Goal: Information Seeking & Learning: Learn about a topic

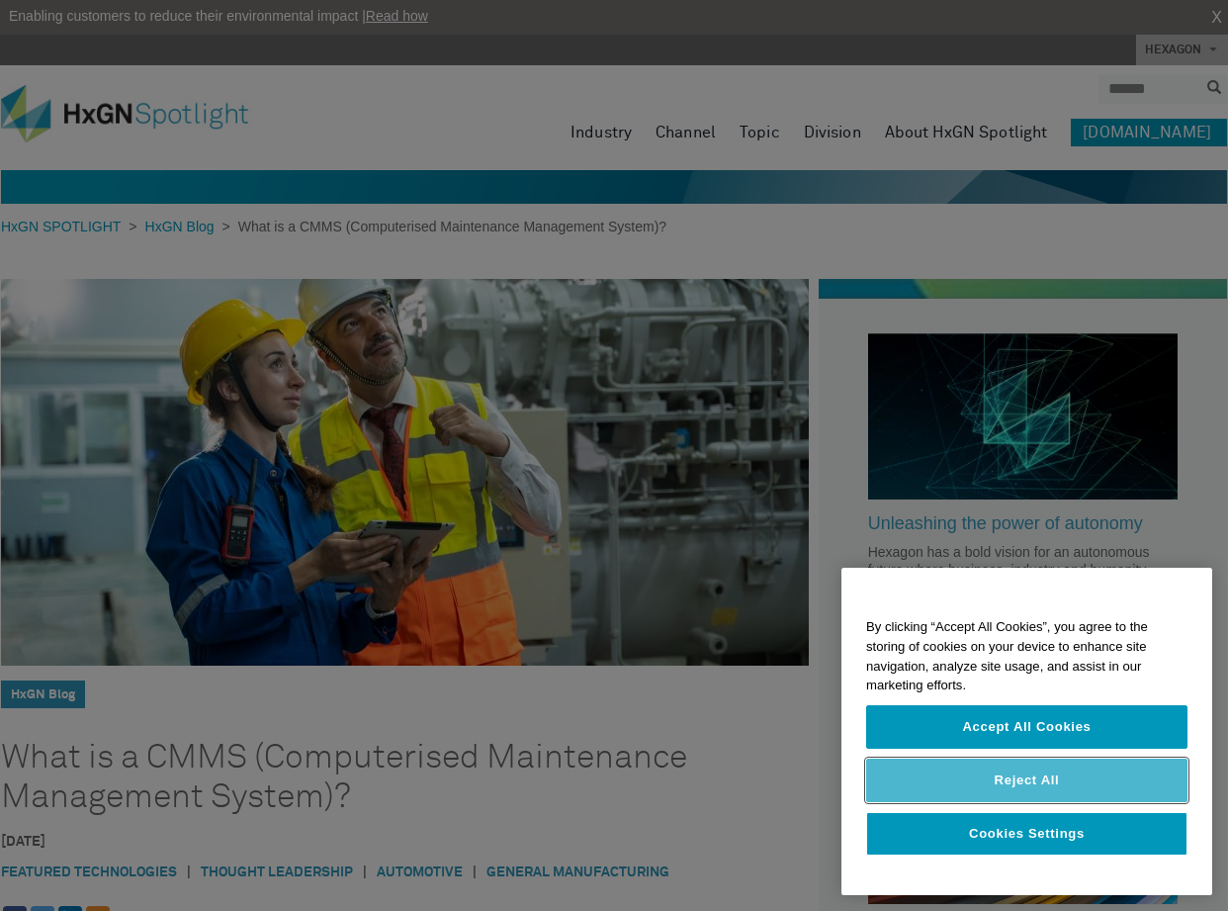
click at [1002, 789] on button "Reject All" at bounding box center [1026, 781] width 321 height 44
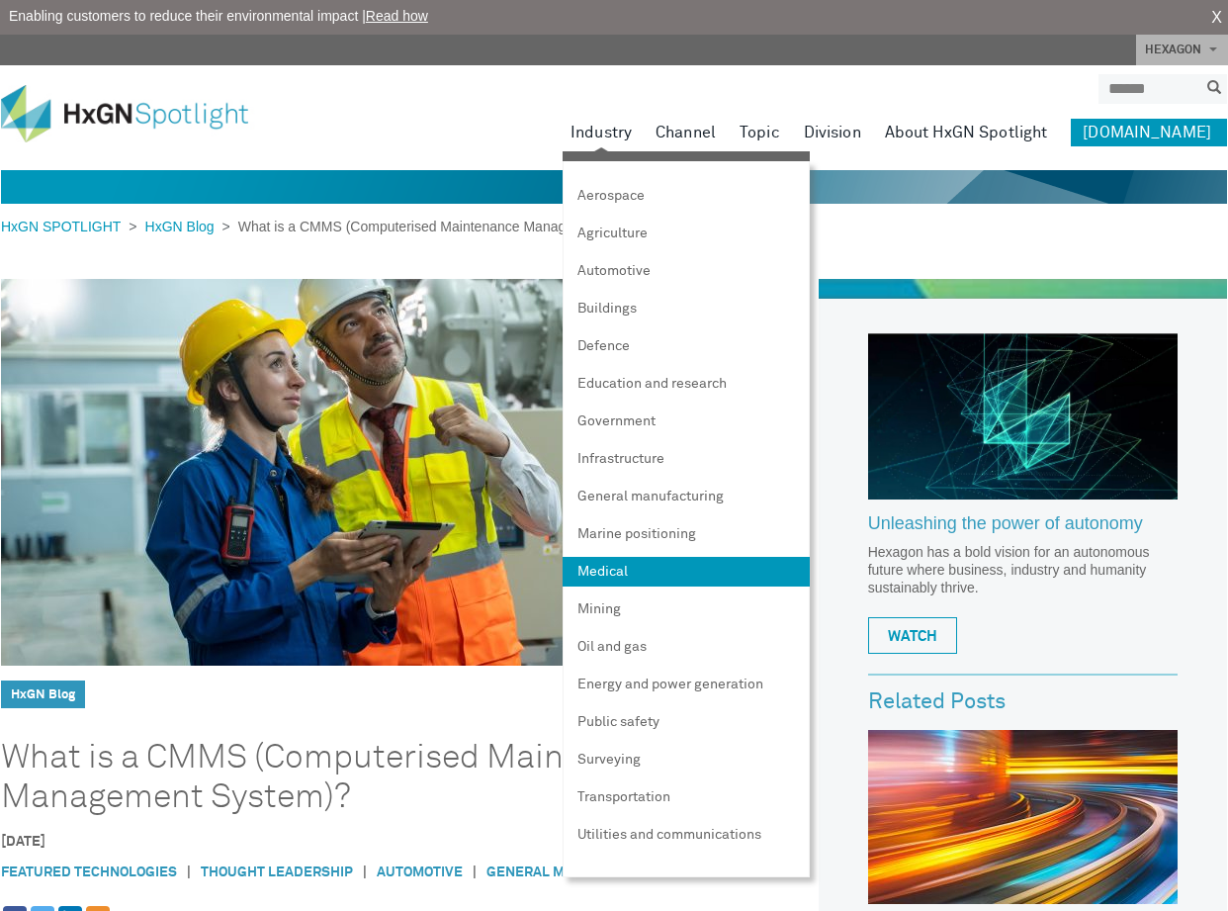
click at [641, 569] on link "Medical" at bounding box center [686, 572] width 247 height 30
